Goal: Transaction & Acquisition: Book appointment/travel/reservation

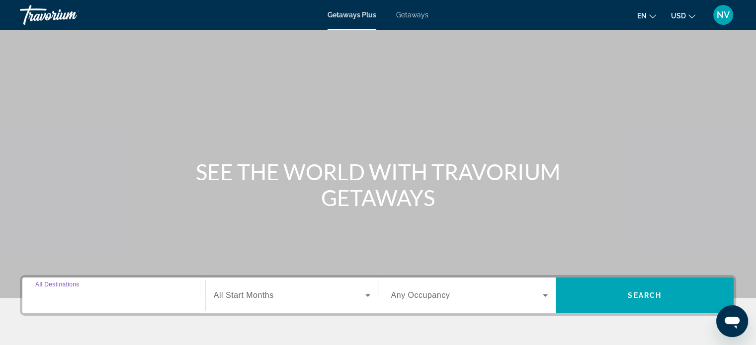
click at [109, 295] on input "Destination All Destinations" at bounding box center [113, 296] width 157 height 12
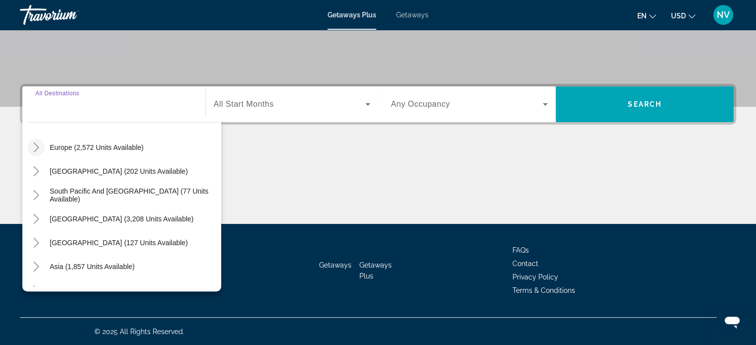
scroll to position [161, 0]
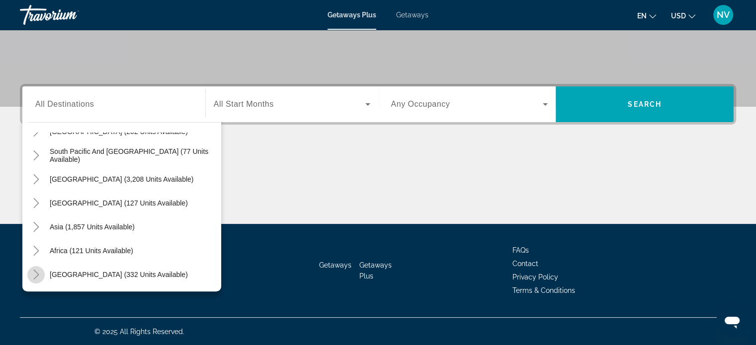
click at [41, 274] on mat-icon "Toggle Middle East (332 units available)" at bounding box center [35, 274] width 17 height 17
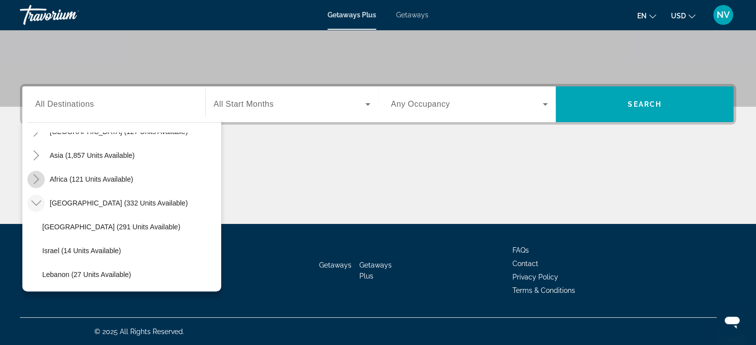
click at [35, 184] on mat-icon "Toggle Africa (121 units available)" at bounding box center [35, 179] width 17 height 17
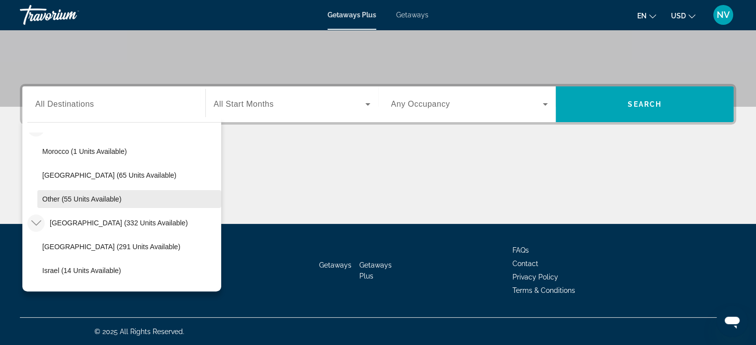
scroll to position [288, 0]
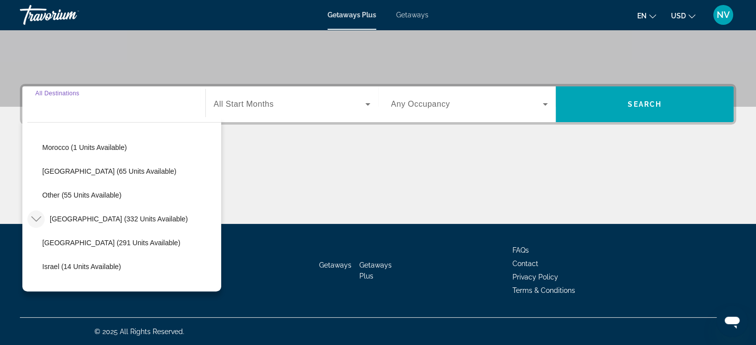
click at [107, 103] on input "Destination All Destinations" at bounding box center [113, 105] width 157 height 12
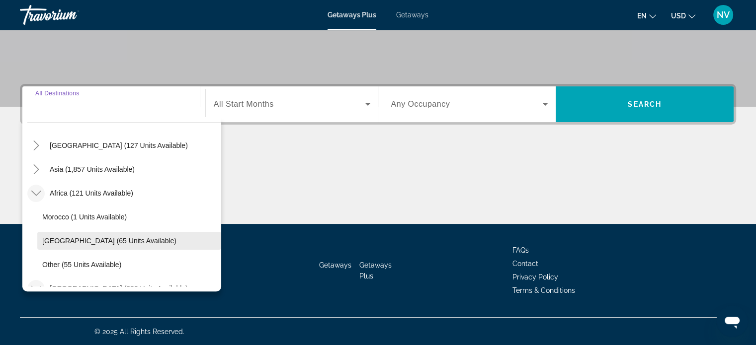
scroll to position [220, 0]
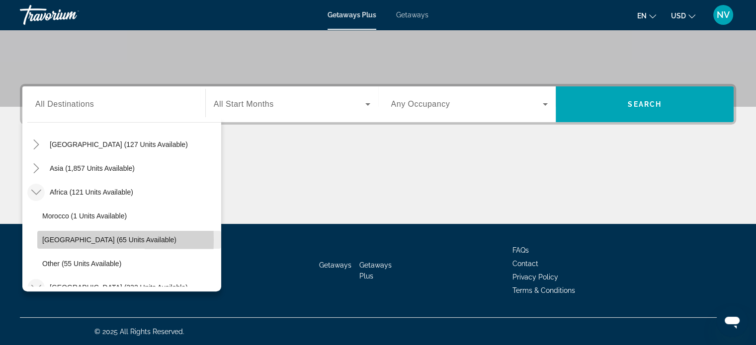
click at [53, 239] on span "[GEOGRAPHIC_DATA] (65 units available)" at bounding box center [109, 240] width 134 height 8
type input "**********"
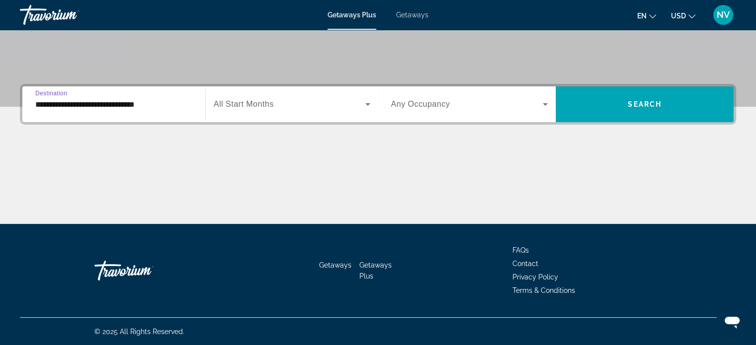
click at [159, 107] on input "**********" at bounding box center [113, 105] width 157 height 12
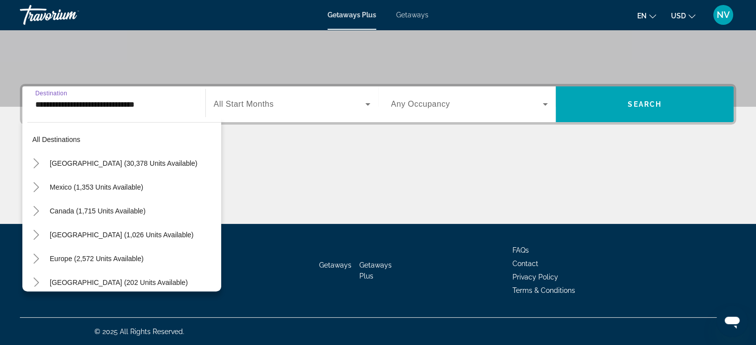
scroll to position [0, 0]
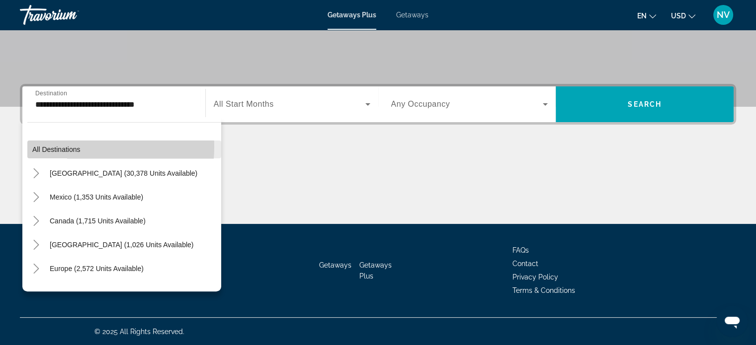
click at [77, 147] on span "All destinations" at bounding box center [56, 150] width 48 height 8
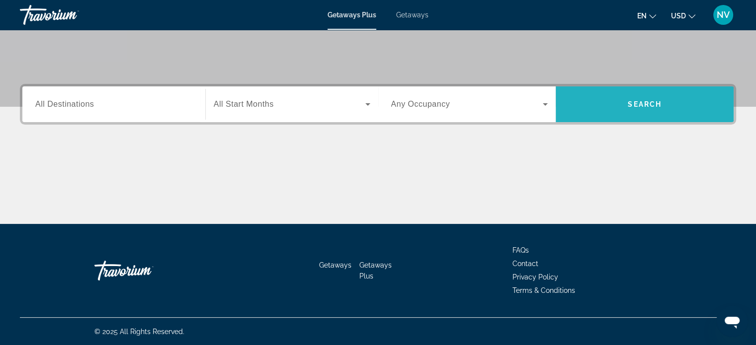
click at [659, 98] on span "Search widget" at bounding box center [644, 104] width 178 height 24
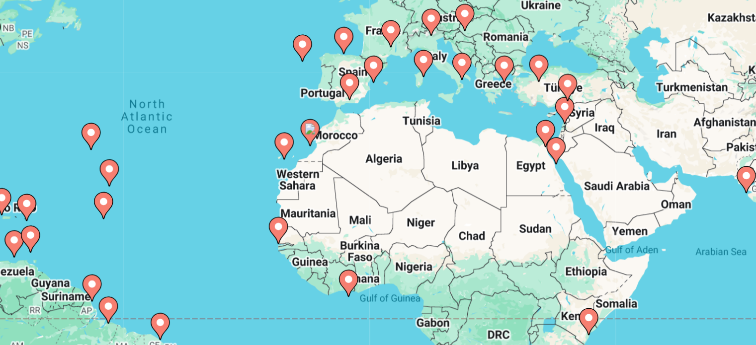
drag, startPoint x: 558, startPoint y: 210, endPoint x: 534, endPoint y: 160, distance: 55.8
click at [534, 160] on icon "Main content" at bounding box center [529, 162] width 9 height 13
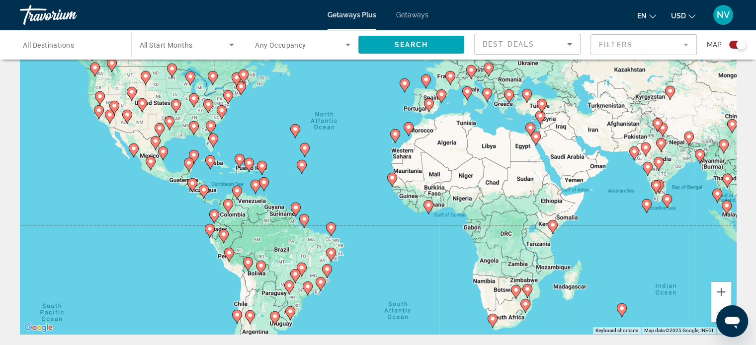
scroll to position [37, 0]
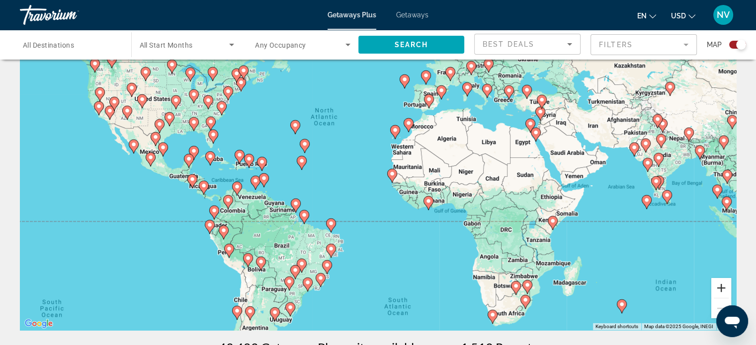
click at [723, 288] on button "Zoom in" at bounding box center [721, 288] width 20 height 20
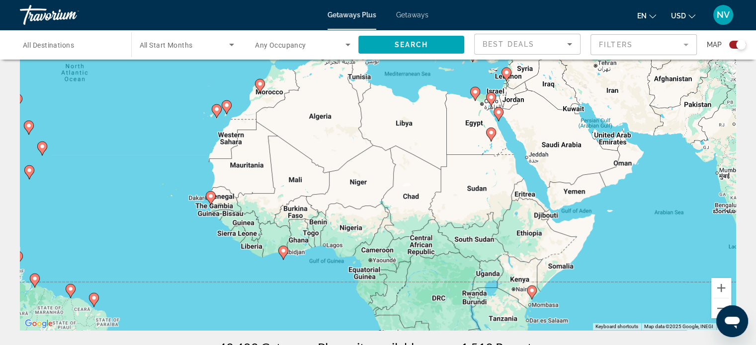
drag, startPoint x: 695, startPoint y: 243, endPoint x: 497, endPoint y: 264, distance: 199.3
click at [497, 264] on div "To activate drag with keyboard, press Alt + Enter. Once in keyboard drag state,…" at bounding box center [378, 181] width 716 height 298
click at [725, 289] on button "Zoom in" at bounding box center [721, 288] width 20 height 20
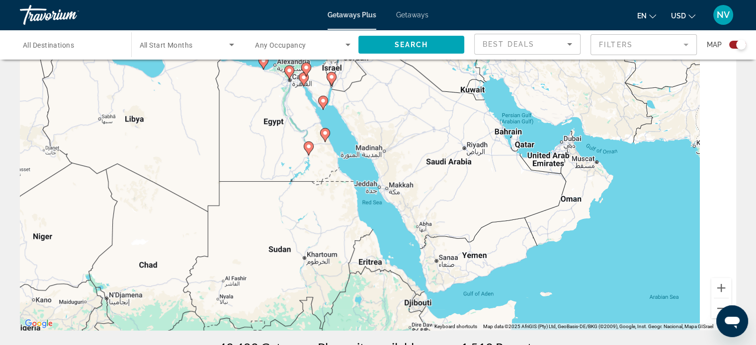
drag, startPoint x: 708, startPoint y: 184, endPoint x: 361, endPoint y: 252, distance: 353.9
click at [361, 252] on div "To activate drag with keyboard, press Alt + Enter. Once in keyboard drag state,…" at bounding box center [378, 181] width 716 height 298
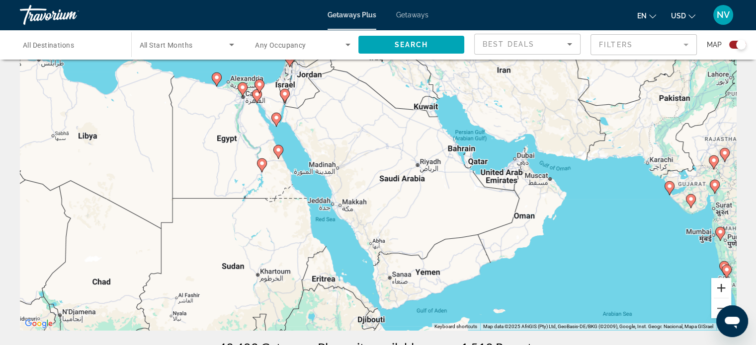
click at [722, 286] on button "Zoom in" at bounding box center [721, 288] width 20 height 20
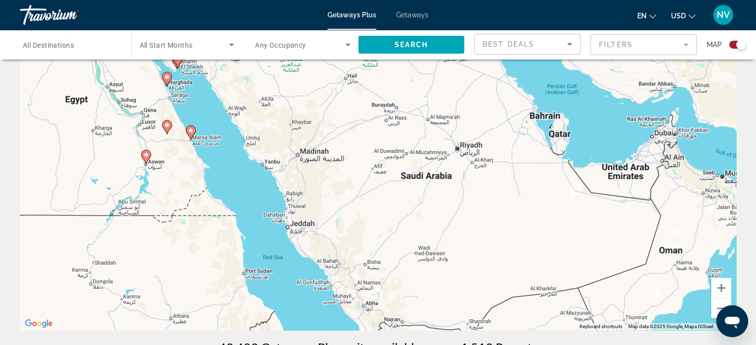
click at [416, 15] on span "Getaways" at bounding box center [412, 15] width 32 height 8
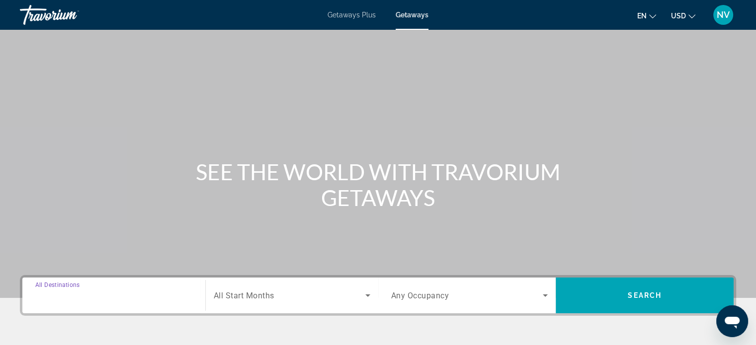
click at [185, 292] on input "Destination All Destinations" at bounding box center [113, 296] width 157 height 12
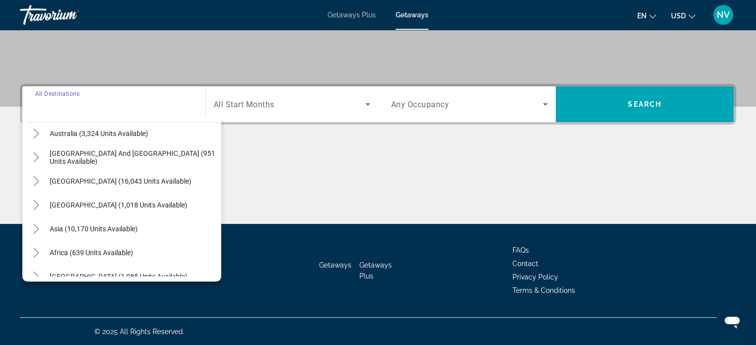
scroll to position [161, 0]
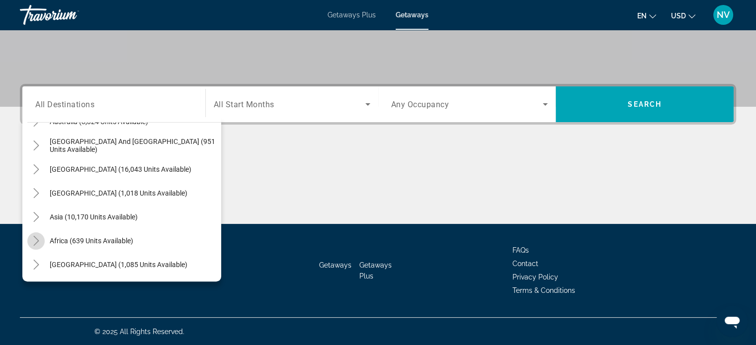
click at [34, 242] on icon "Toggle Africa (639 units available)" at bounding box center [36, 241] width 10 height 10
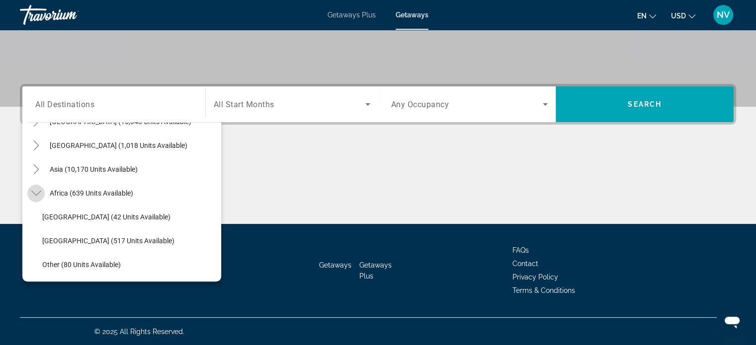
click at [36, 190] on icon "Toggle Africa (639 units available)" at bounding box center [36, 193] width 10 height 10
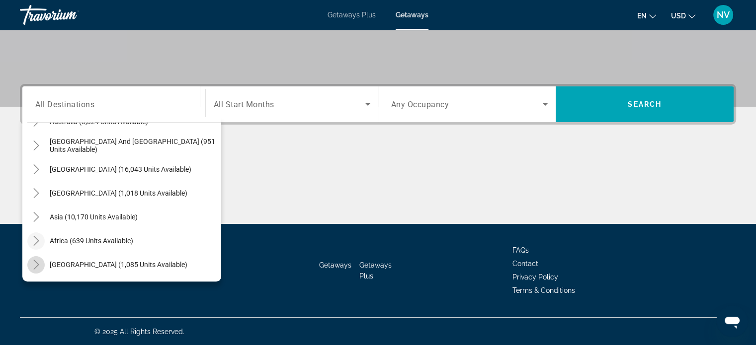
click at [35, 264] on icon "Toggle Middle East (1,085 units available)" at bounding box center [36, 265] width 10 height 10
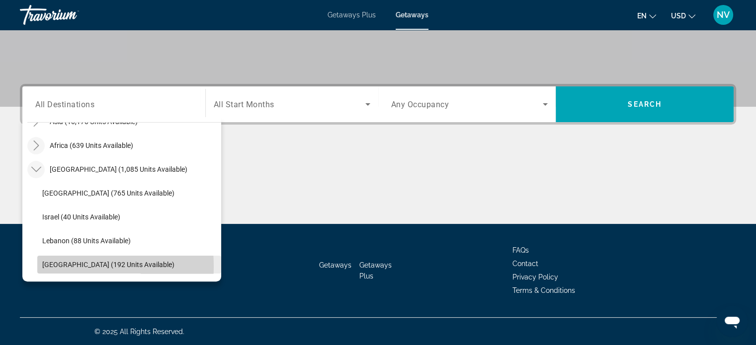
click at [51, 266] on span "[GEOGRAPHIC_DATA] (192 units available)" at bounding box center [108, 265] width 132 height 8
type input "**********"
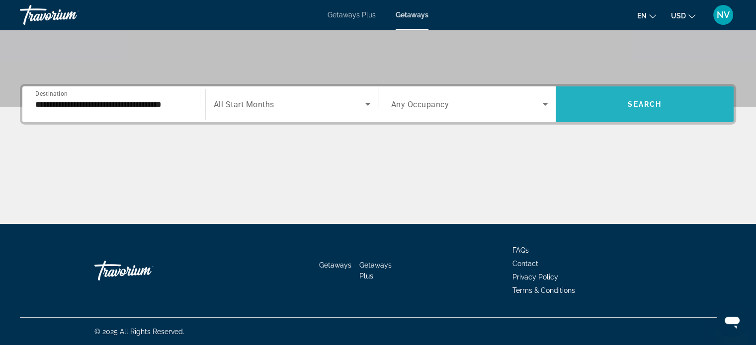
click at [627, 96] on span "Search widget" at bounding box center [644, 104] width 178 height 24
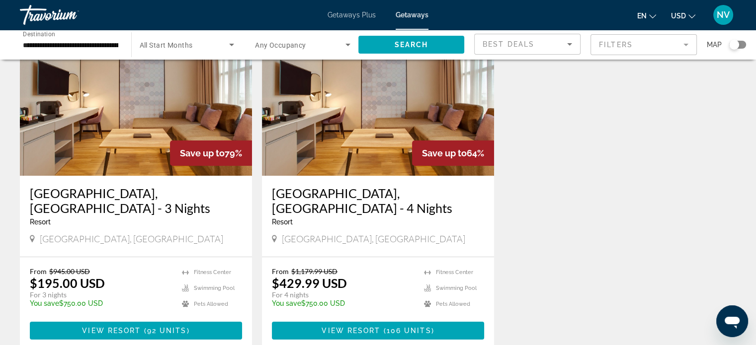
scroll to position [83, 0]
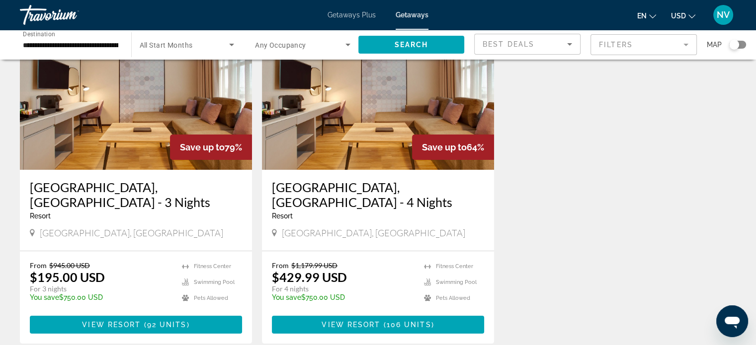
click at [143, 114] on img "Main content" at bounding box center [136, 90] width 232 height 159
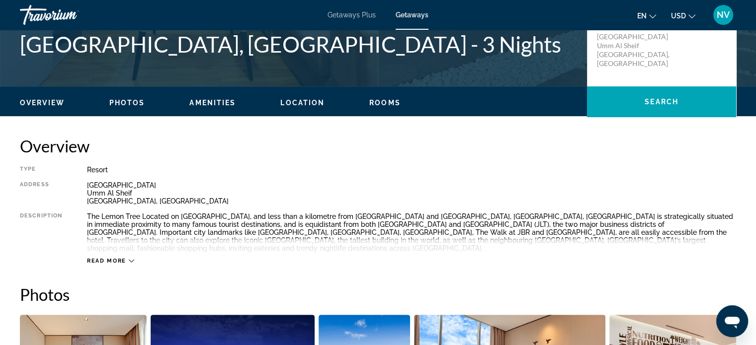
scroll to position [243, 0]
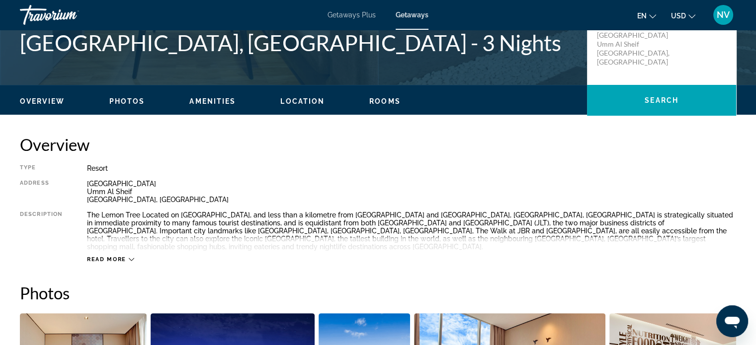
click at [117, 246] on div "Read more" at bounding box center [411, 249] width 649 height 27
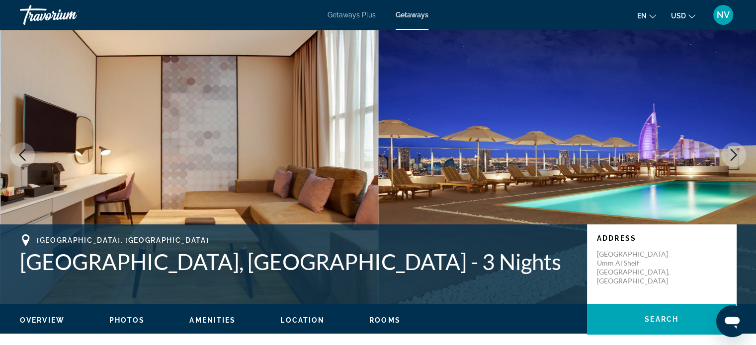
scroll to position [0, 0]
